Goal: Task Accomplishment & Management: Use online tool/utility

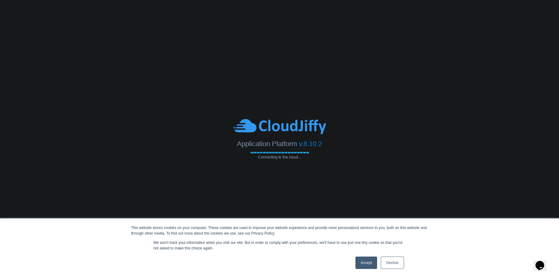
click at [365, 266] on link "Accept" at bounding box center [367, 263] width 22 height 12
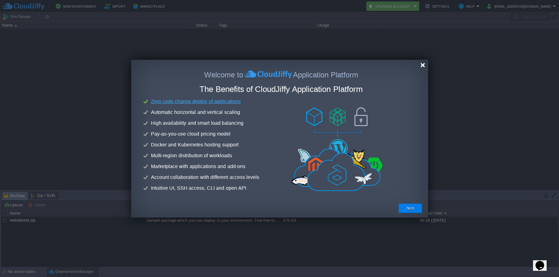
click at [422, 67] on div at bounding box center [423, 65] width 5 height 5
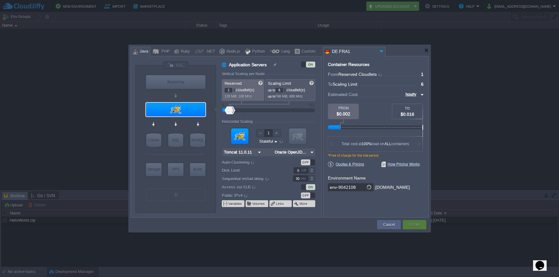
click at [421, 65] on div "Container Resources From Reserved Cloudlets ... = 1 not added To Scaling Limit …" at bounding box center [376, 137] width 106 height 162
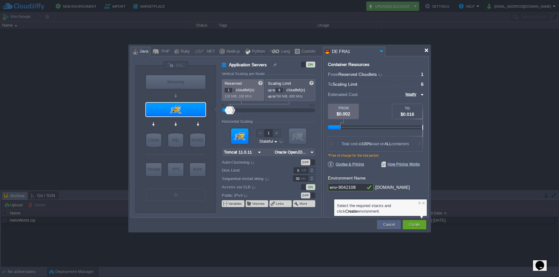
click at [427, 52] on div at bounding box center [426, 50] width 5 height 5
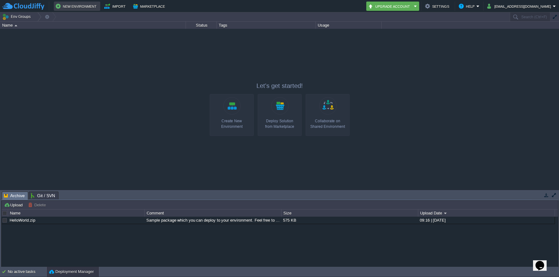
click at [81, 9] on button "New Environment" at bounding box center [77, 5] width 43 height 7
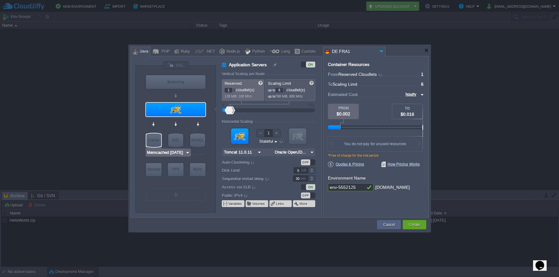
type input "Tomcat 11.0.11"
click at [177, 121] on input "Tomcat 11.0.11" at bounding box center [173, 121] width 33 height 6
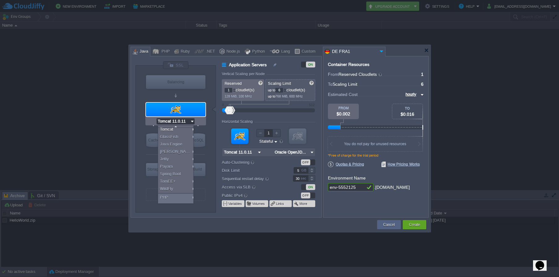
scroll to position [42, 0]
click at [181, 201] on div "More..." at bounding box center [176, 199] width 37 height 7
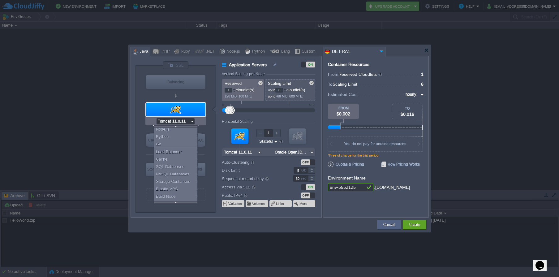
scroll to position [94, 0]
click at [244, 202] on div "27.5.1" at bounding box center [247, 199] width 22 height 7
type input "Extra Services"
type input "Docker Engine CE 27.5.1"
type input "null"
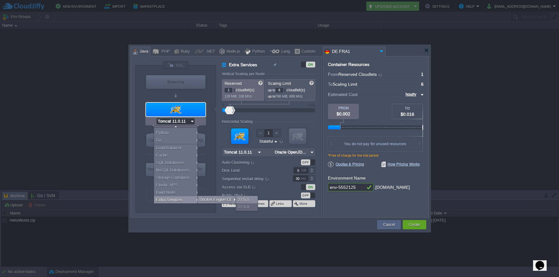
type input "27.5.1-almalin..."
type input "Stateless"
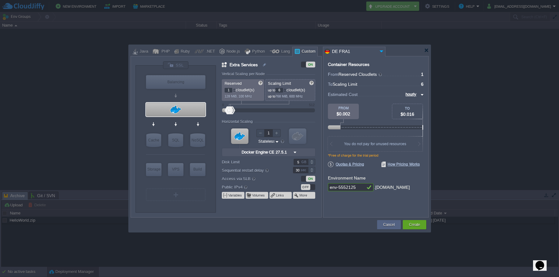
scroll to position [0, 0]
type input "Docker Engine CE 27.5.1"
click at [171, 122] on input "Docker Engine CE 27.5.1" at bounding box center [173, 121] width 51 height 6
click at [169, 138] on div "More..." at bounding box center [175, 137] width 55 height 7
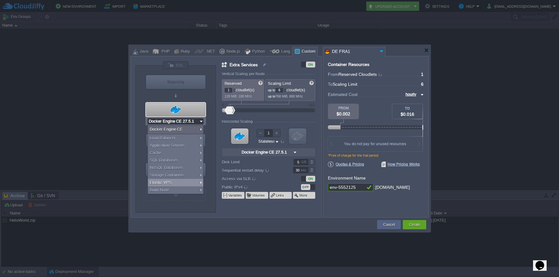
click at [191, 185] on div "Elastic VPS" at bounding box center [175, 182] width 55 height 7
click at [261, 111] on div at bounding box center [268, 110] width 79 height 7
type input "12"
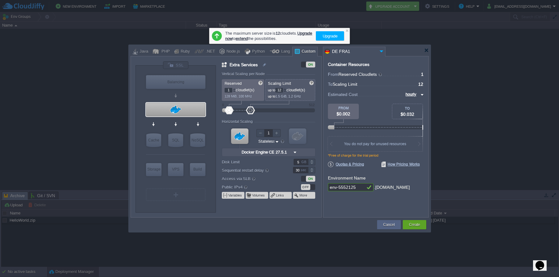
click at [279, 112] on div at bounding box center [268, 110] width 79 height 7
click at [280, 133] on div at bounding box center [277, 133] width 8 height 8
type input "2"
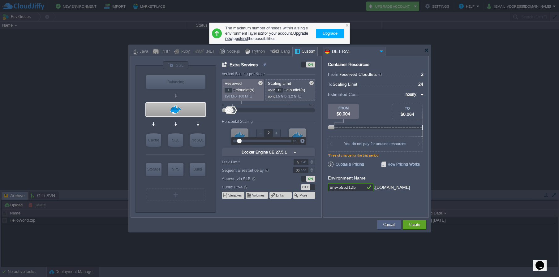
click at [234, 90] on div at bounding box center [234, 90] width 3 height 0
click at [234, 89] on div at bounding box center [234, 89] width 3 height 2
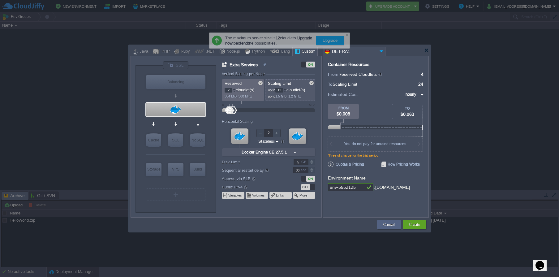
click at [234, 89] on div at bounding box center [234, 89] width 3 height 2
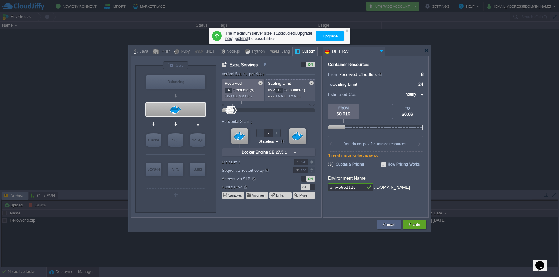
click at [234, 89] on div at bounding box center [234, 89] width 3 height 2
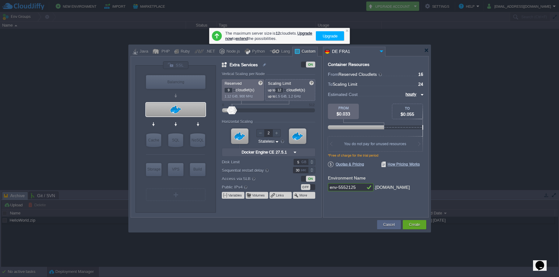
click at [234, 89] on div at bounding box center [234, 89] width 3 height 2
type input "11"
type input "NGINX 1.28.0"
click at [185, 81] on div "Balancing" at bounding box center [175, 82] width 59 height 14
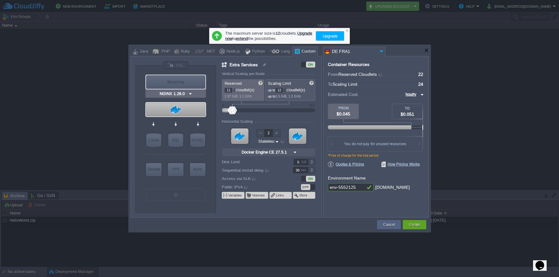
type input "Load Balancer"
type input "1"
type input "4"
type input "1"
type input "NGINX 1.28.0"
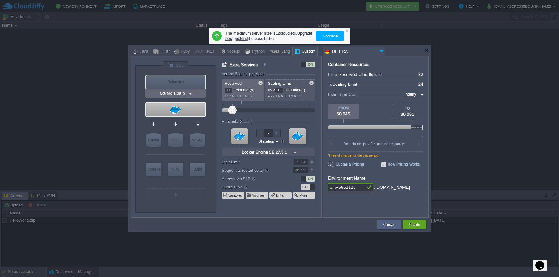
type input "1.28.0-almalin..."
type input "Stateful"
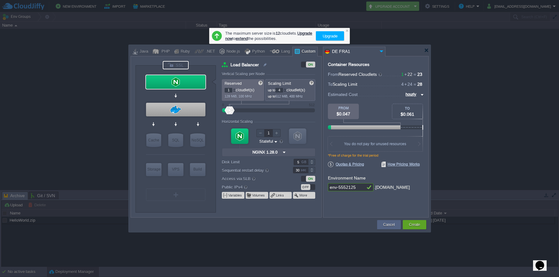
click at [185, 64] on div at bounding box center [176, 65] width 26 height 8
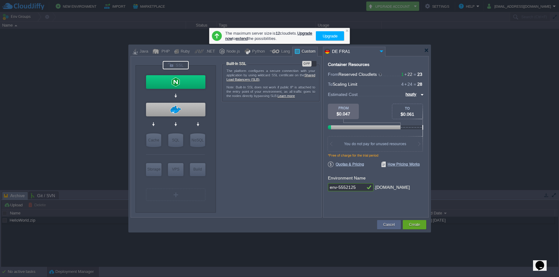
click at [311, 62] on div "OFF" at bounding box center [306, 64] width 9 height 6
click at [411, 226] on button "Create" at bounding box center [414, 225] width 11 height 6
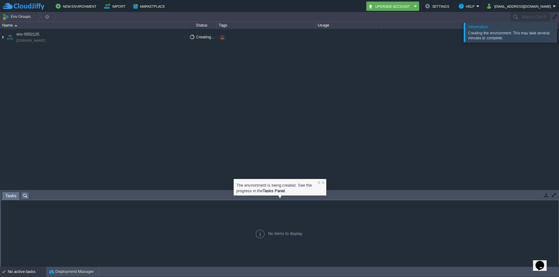
click at [2, 35] on img at bounding box center [2, 37] width 5 height 17
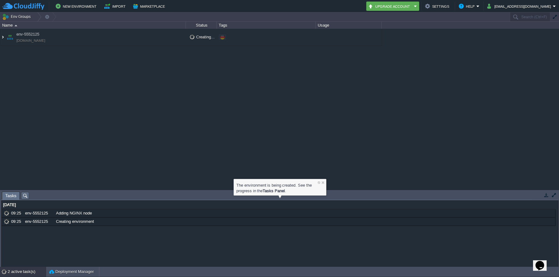
click at [3, 37] on img at bounding box center [2, 37] width 5 height 17
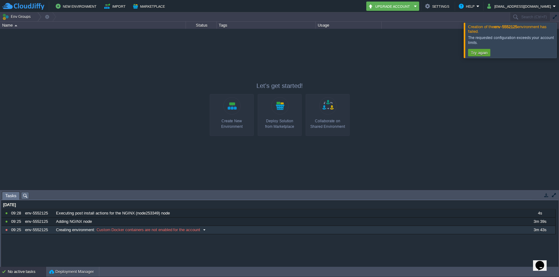
click at [42, 231] on div "env-5552125" at bounding box center [39, 230] width 30 height 8
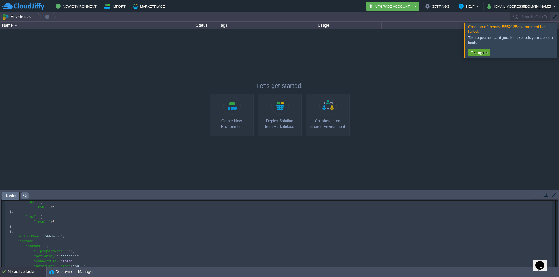
scroll to position [244, 0]
click at [81, 7] on button "New Environment" at bounding box center [77, 5] width 43 height 7
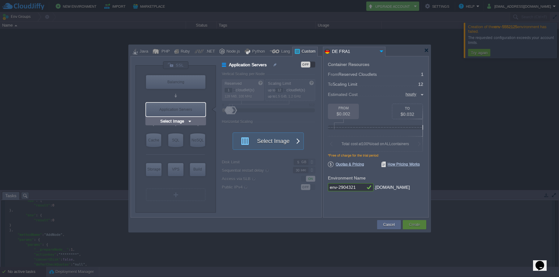
click at [173, 123] on input "Select Image" at bounding box center [173, 121] width 28 height 6
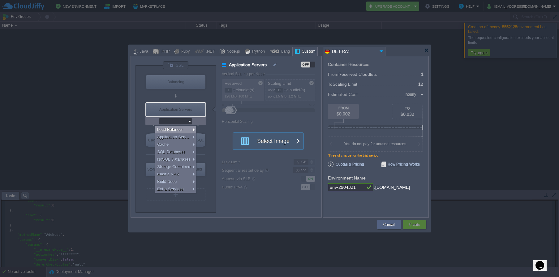
click at [211, 102] on div "VM Balancing VM Application Servers VM Cache VM SQL VM NoSQL VM Storage VM VPS …" at bounding box center [176, 139] width 80 height 147
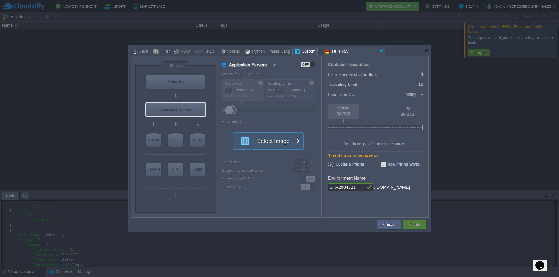
type input "Select Image"
click at [185, 120] on input "Select Image" at bounding box center [173, 121] width 28 height 6
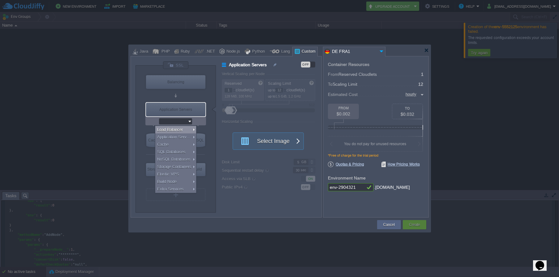
click at [150, 94] on div at bounding box center [175, 95] width 59 height 11
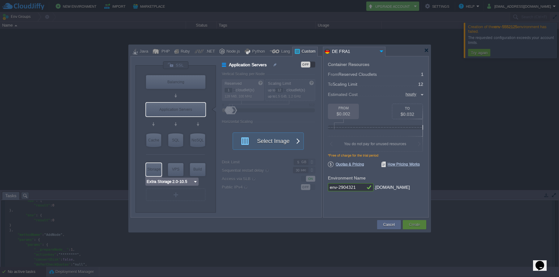
type input "AlmaLinux 9.6"
click at [180, 168] on div "VPS" at bounding box center [175, 169] width 15 height 12
type input "Elastic VPS"
type input "4"
type input "AlmaLinux 9.6"
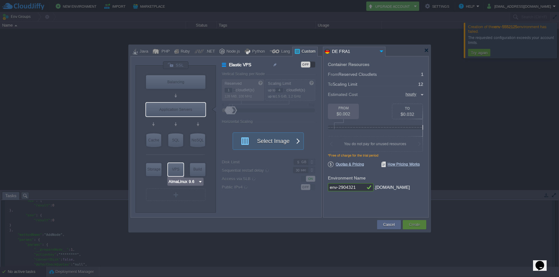
type input "9.6"
type input "Stateful"
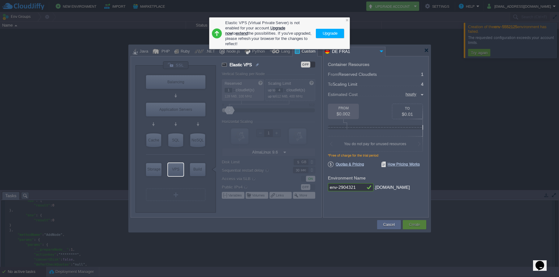
click at [189, 158] on div at bounding box center [175, 154] width 59 height 13
type input "Select Image"
click at [191, 106] on div "Application Servers" at bounding box center [175, 110] width 59 height 14
type input "Application Servers"
type input "12"
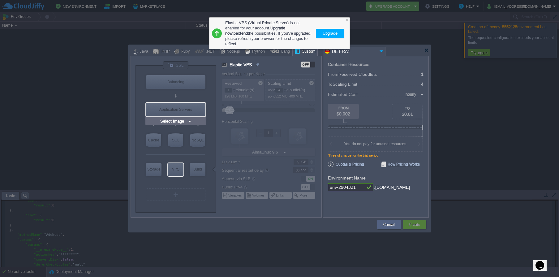
type input "Select Image"
type input "null"
type input "Stateless"
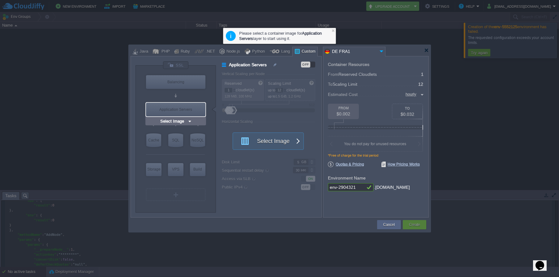
click at [191, 106] on div "Application Servers" at bounding box center [175, 110] width 59 height 14
click at [261, 134] on button "Select Image" at bounding box center [265, 141] width 56 height 17
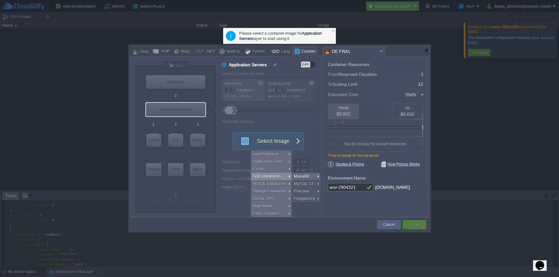
click at [228, 160] on div at bounding box center [271, 144] width 99 height 145
type input "Select Image"
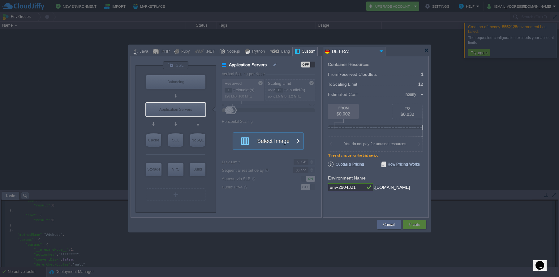
click at [423, 128] on div at bounding box center [376, 112] width 96 height 80
type input "Select Image"
